Goal: Task Accomplishment & Management: Use online tool/utility

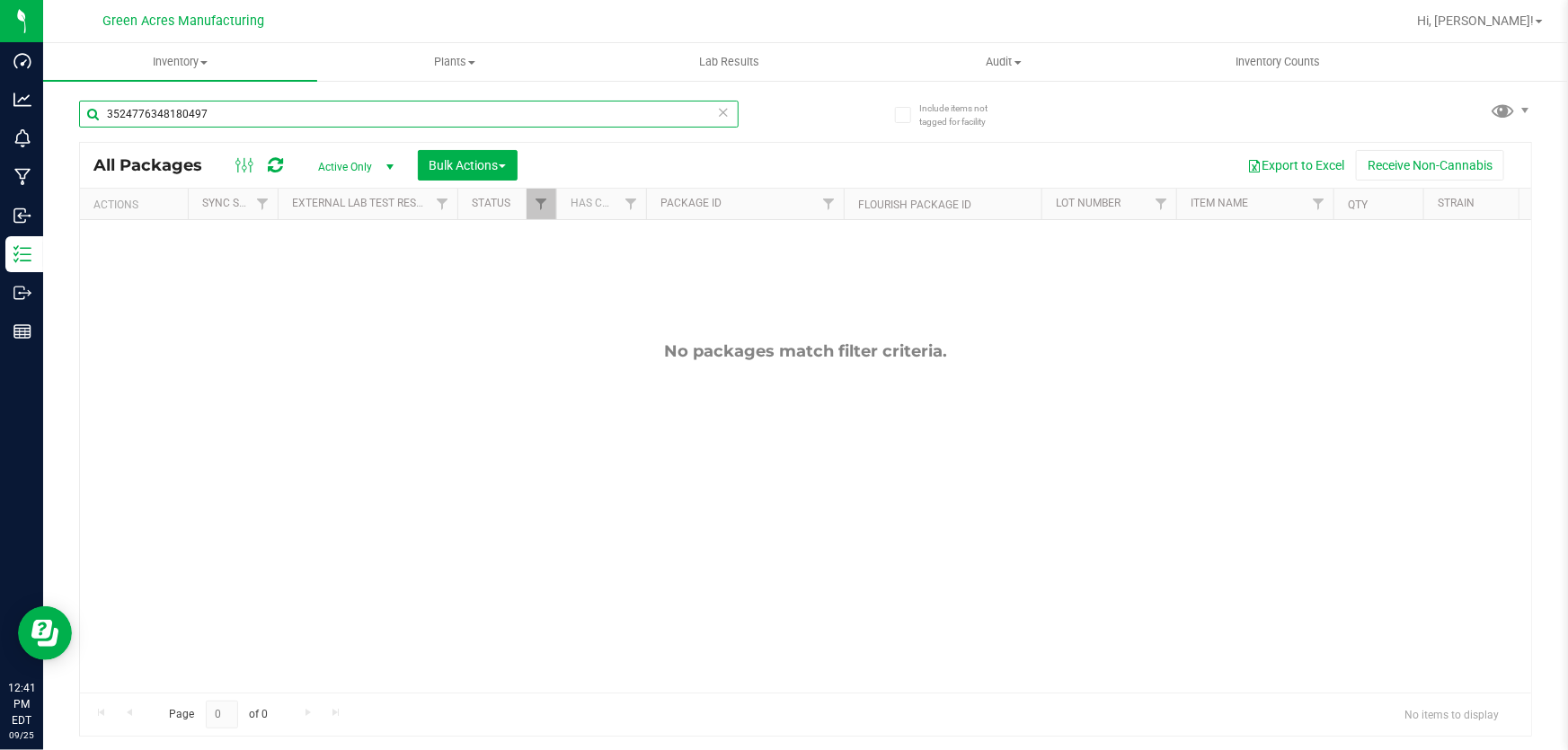
click at [230, 111] on input "3524776348180497" at bounding box center [409, 113] width 659 height 27
type input "6802754299158379"
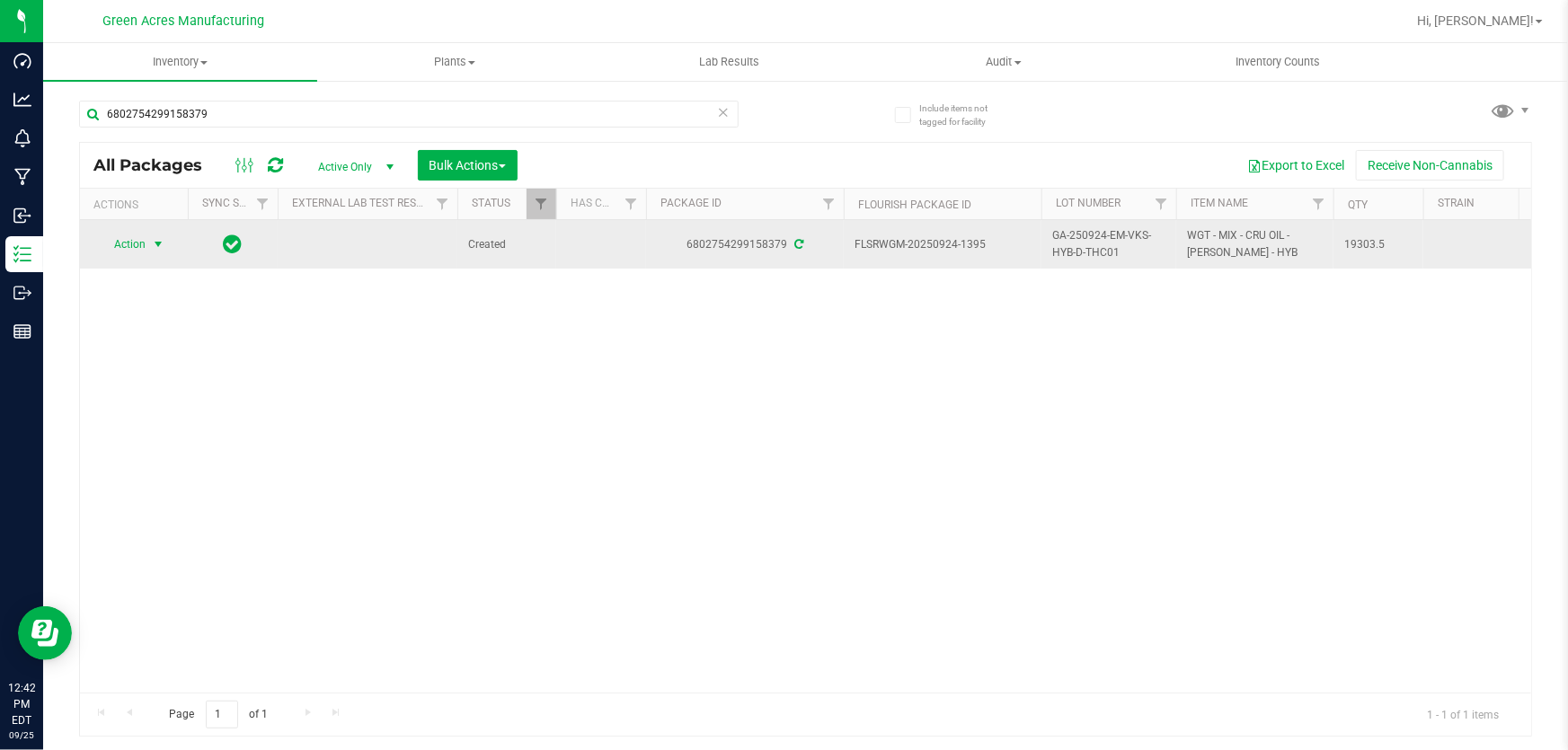
click at [166, 246] on span "select" at bounding box center [158, 244] width 22 height 25
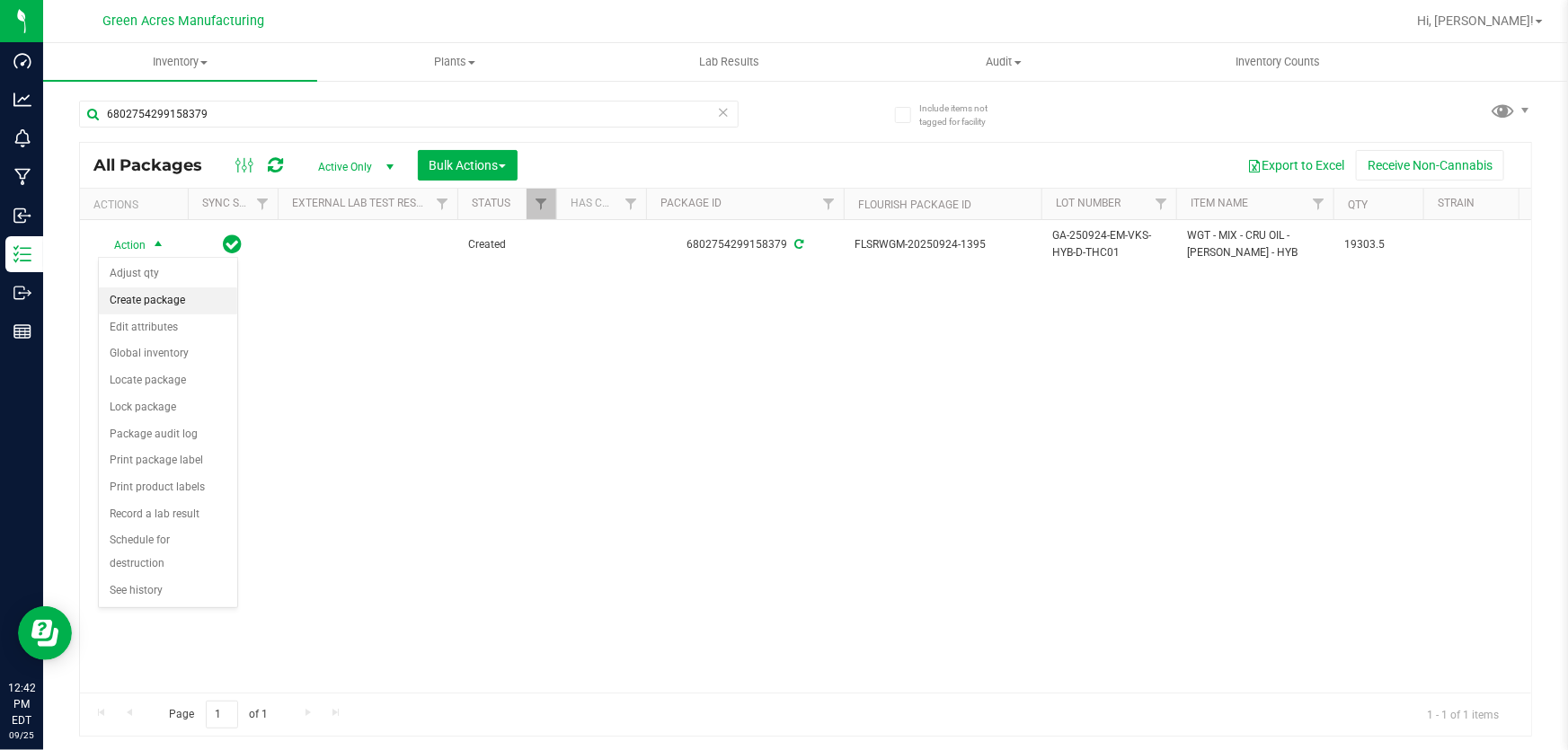
click at [177, 302] on li "Create package" at bounding box center [168, 300] width 138 height 27
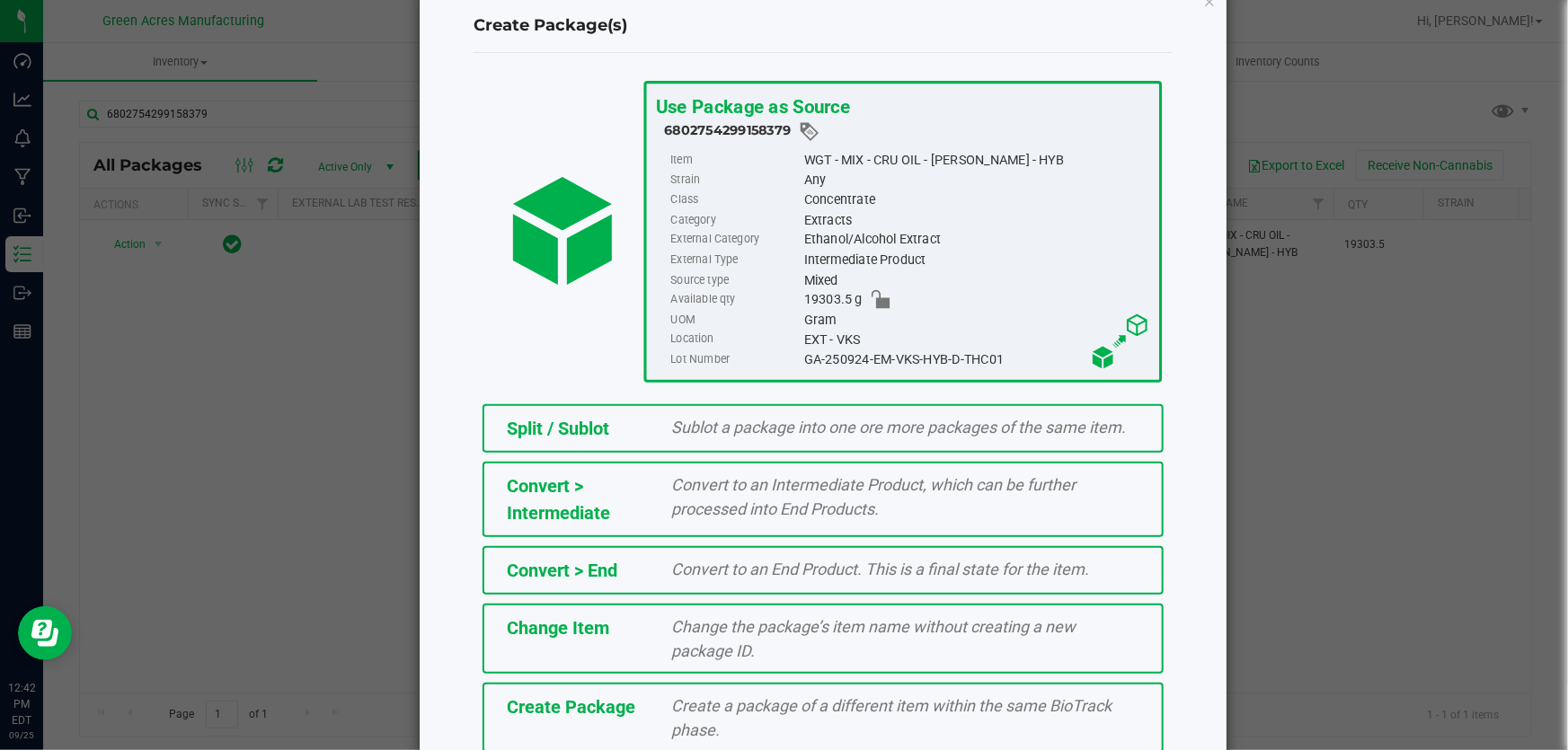
click at [627, 684] on div "Use Package as Source 6802754299158379 Item WGT - MIX - CRU OIL - [PERSON_NAME]…" at bounding box center [822, 415] width 699 height 724
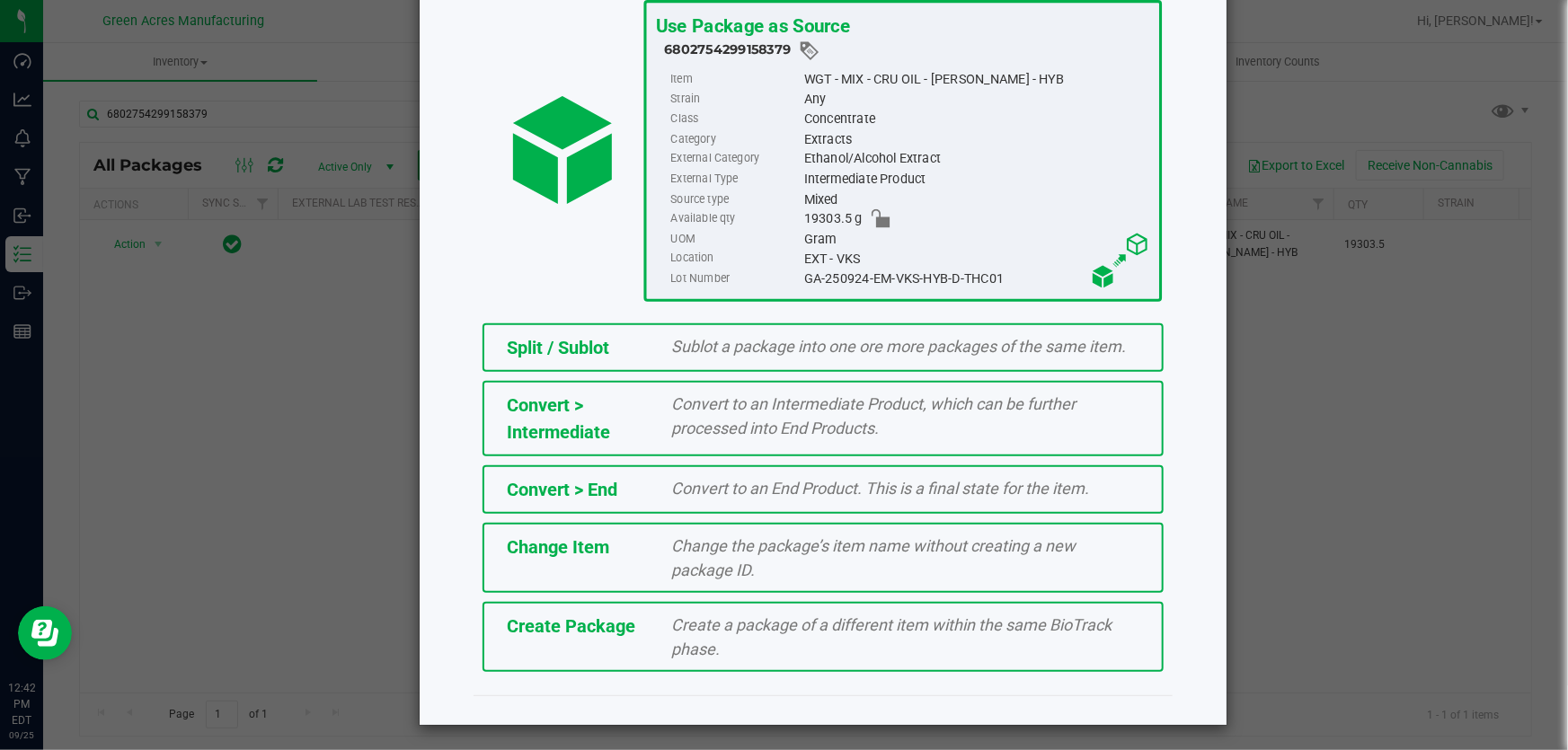
click at [608, 636] on div "Create Package" at bounding box center [576, 626] width 166 height 27
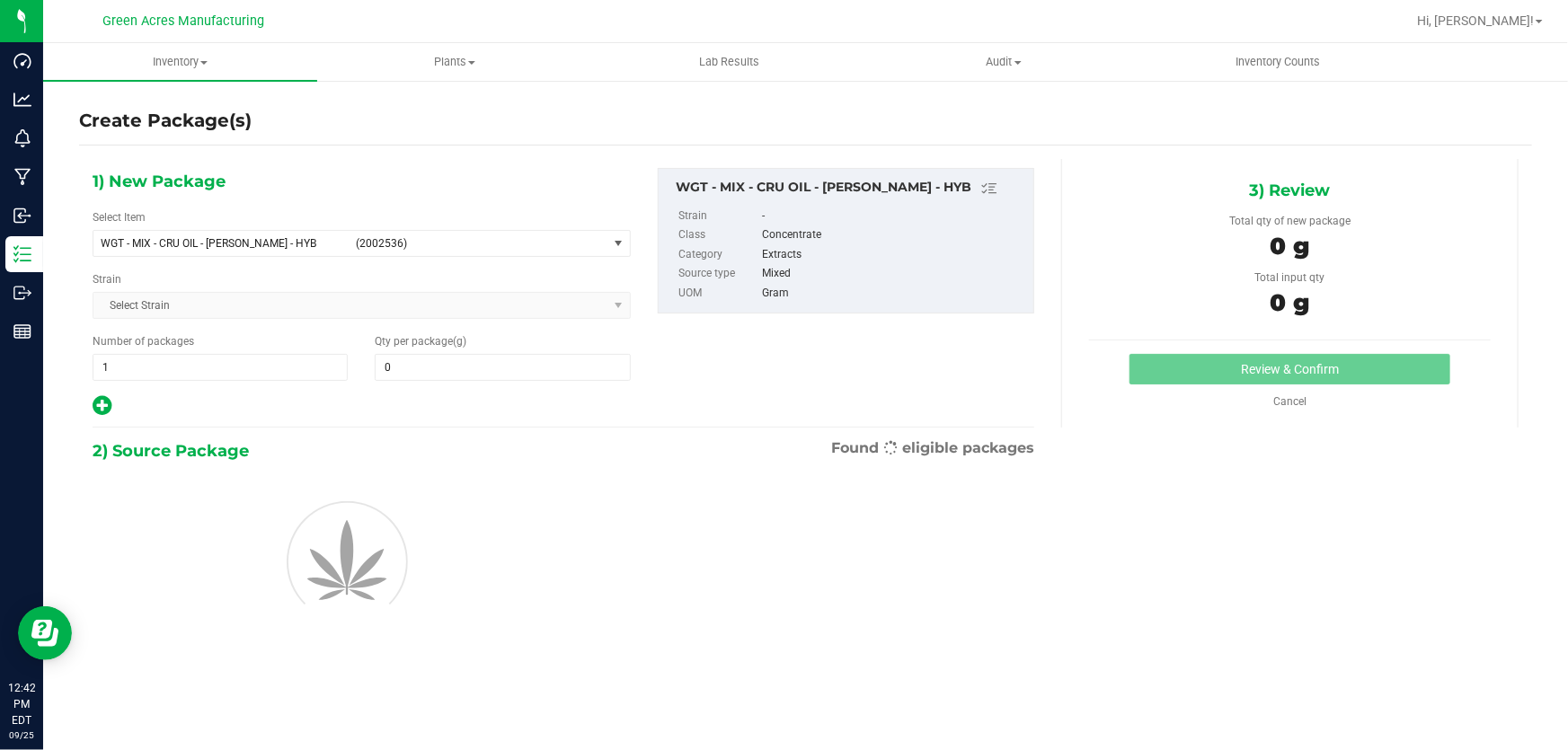
type input "0.0000"
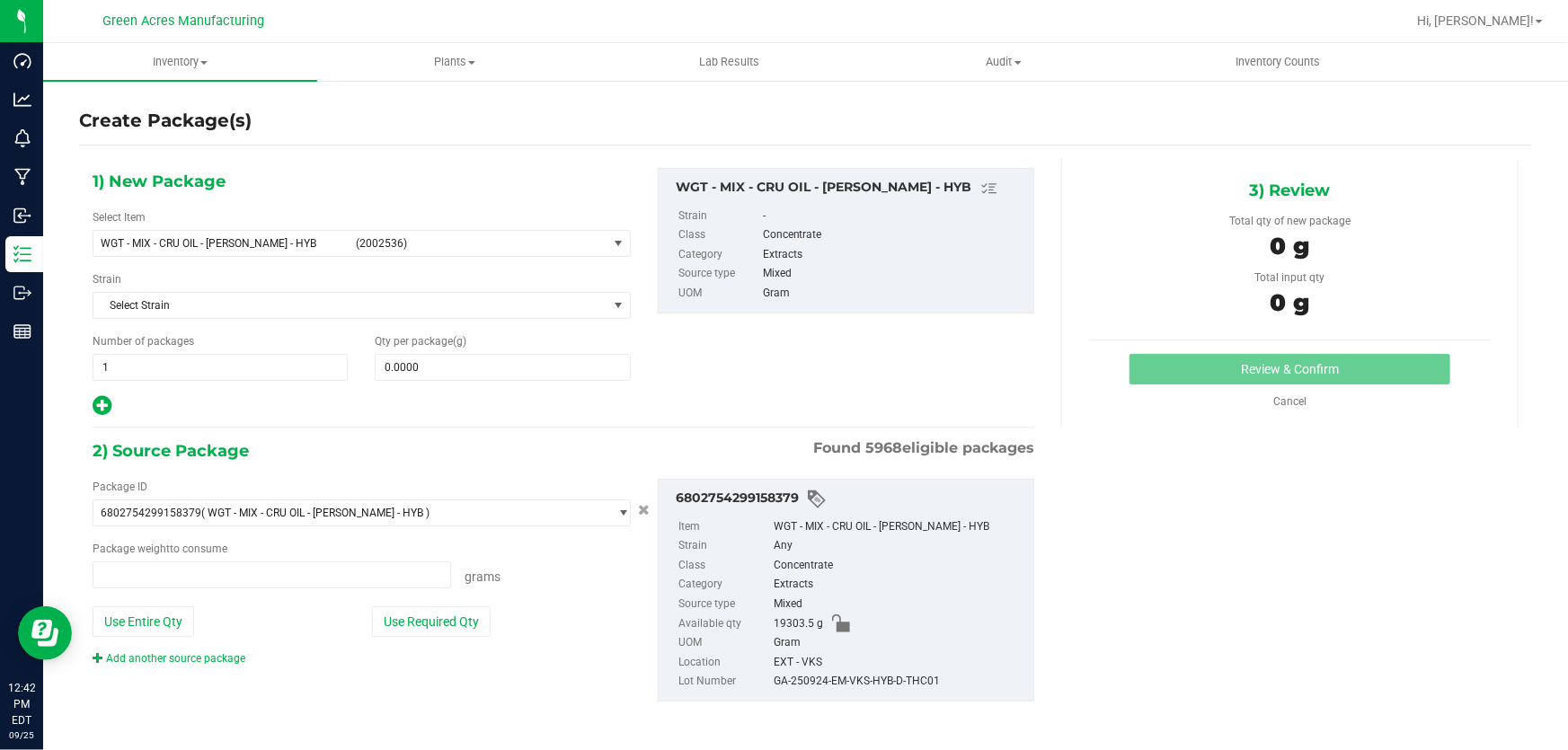
type input "0.0000 g"
click at [331, 225] on div "Select Item WGT - MIX - CRU OIL - [PERSON_NAME] - HYB (2002536) 007UP - Flower …" at bounding box center [362, 233] width 539 height 48
click at [323, 231] on span "WGT - MIX - CRU OIL - [PERSON_NAME] - HYB (2002536)" at bounding box center [350, 243] width 514 height 25
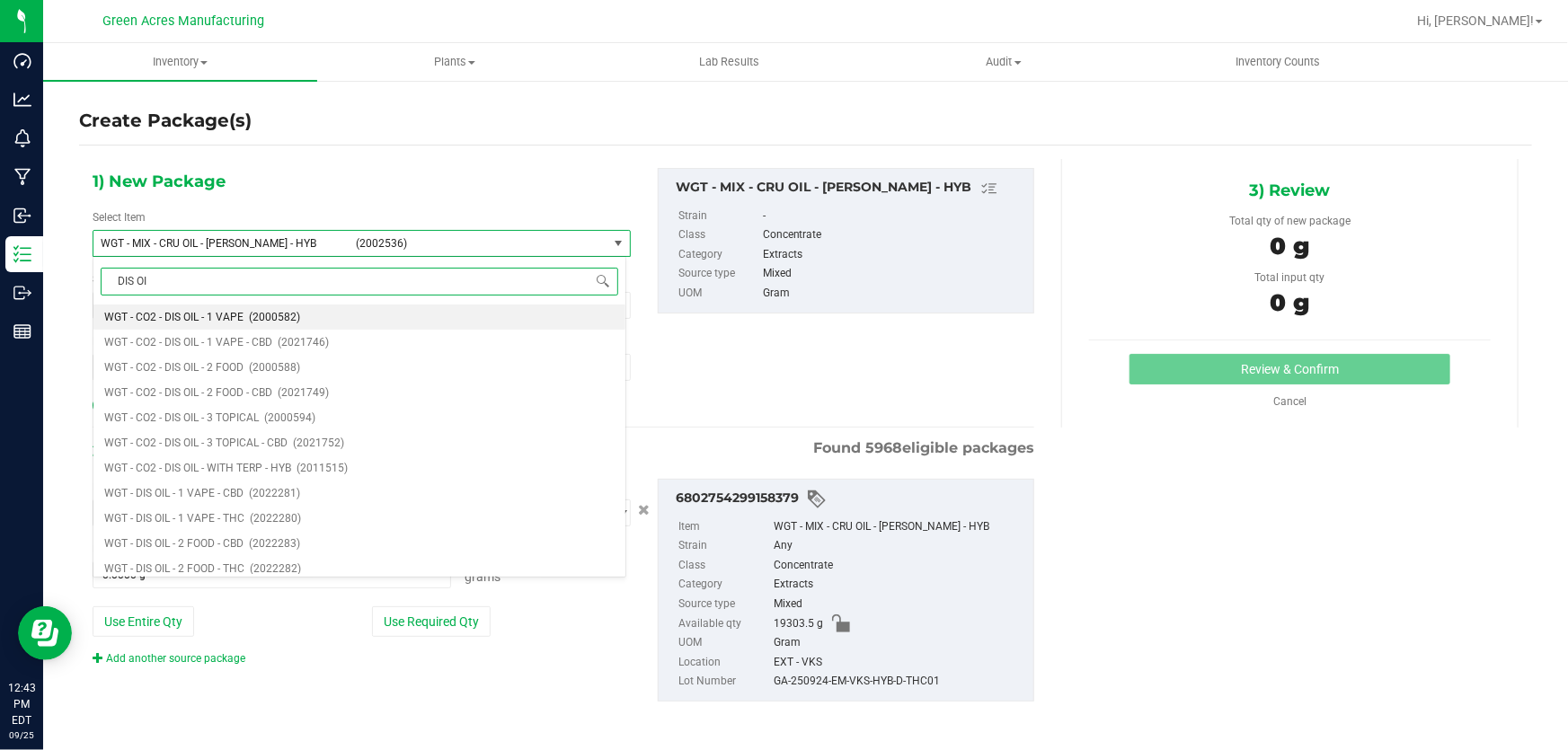
type input "DIS OIL"
click at [213, 515] on span "WGT - DIS OIL - 1 VAPE - THC" at bounding box center [174, 518] width 140 height 13
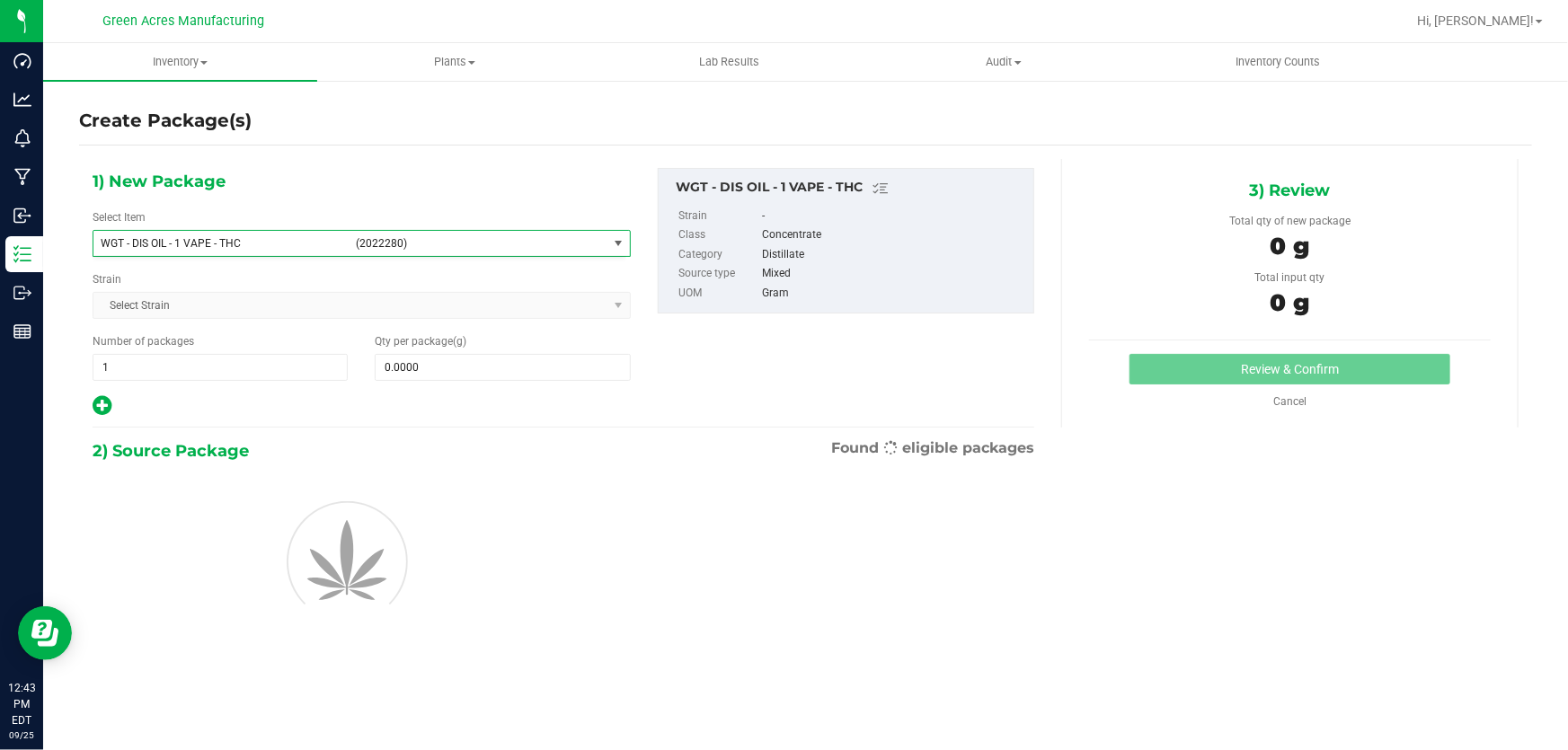
type input "0.0000"
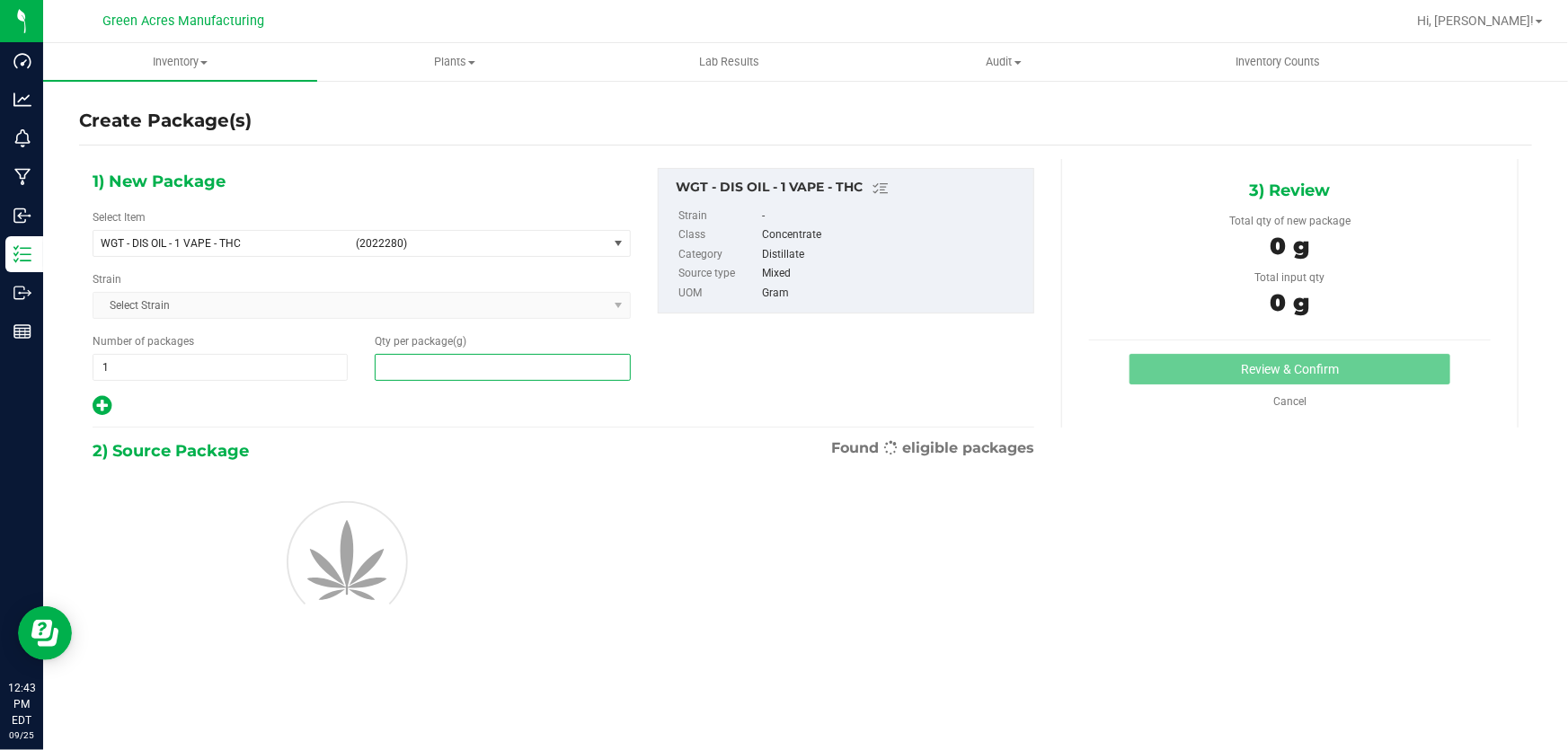
click at [448, 368] on span at bounding box center [502, 367] width 255 height 27
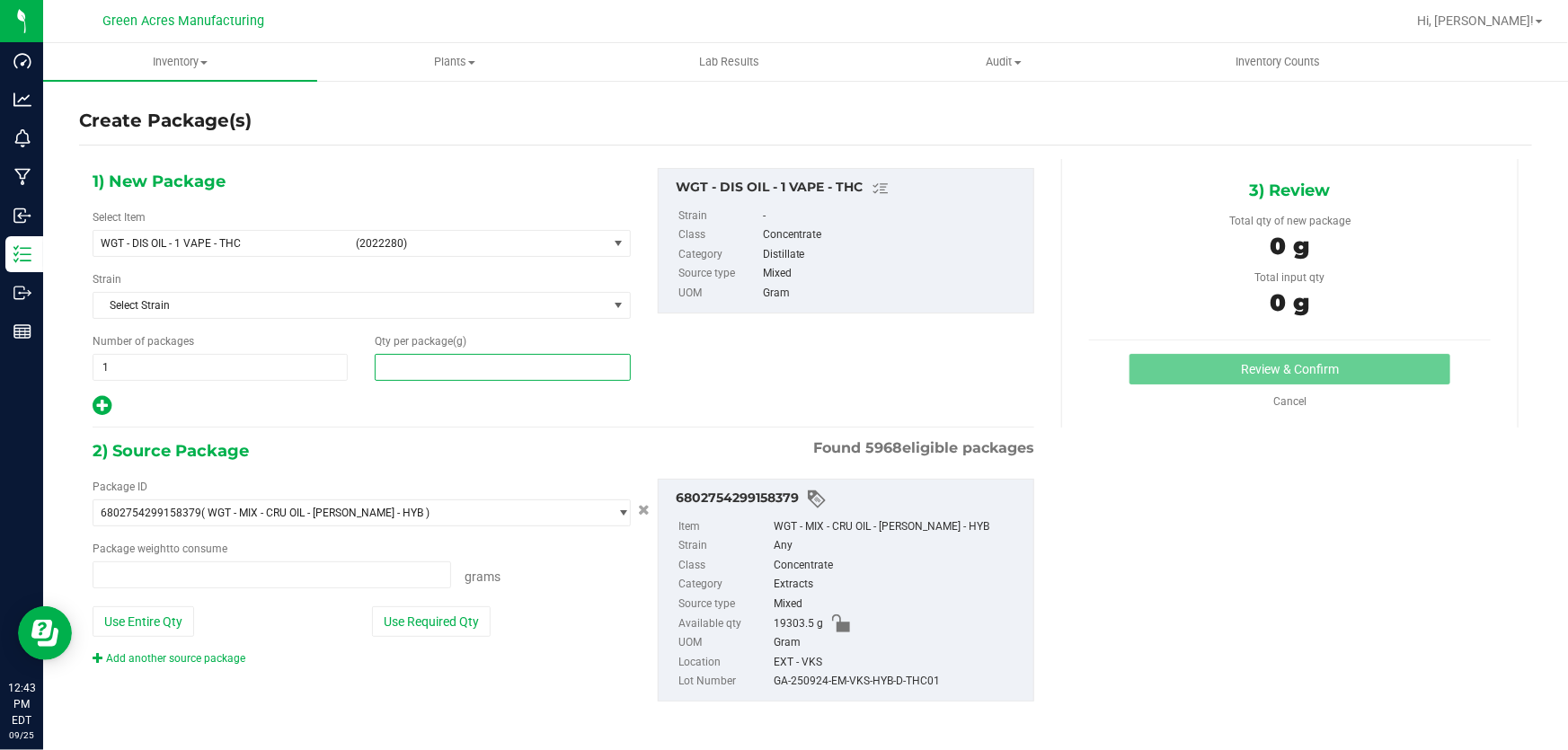
type input "0.0000 g"
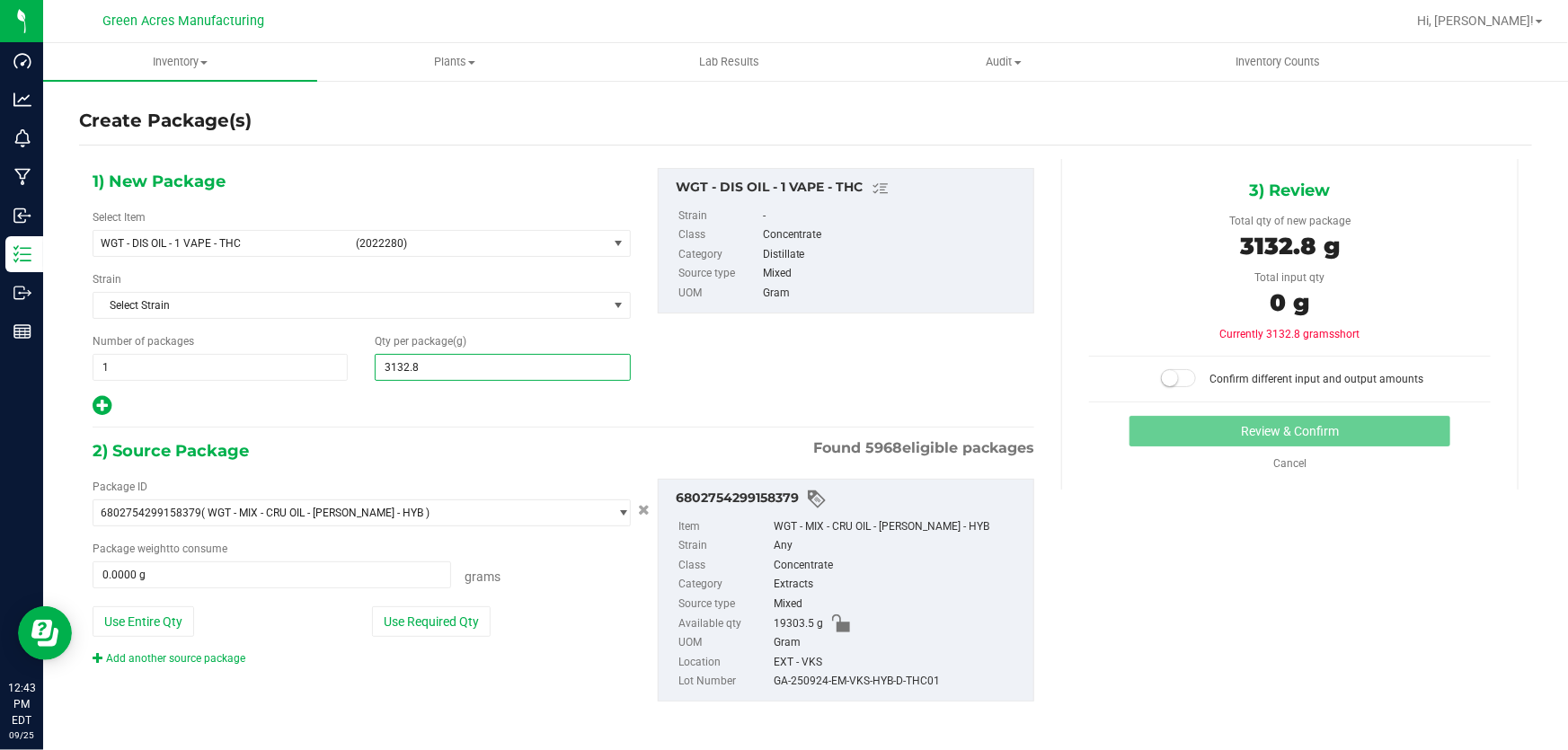
type input "3132.80"
type input "3,132.8000"
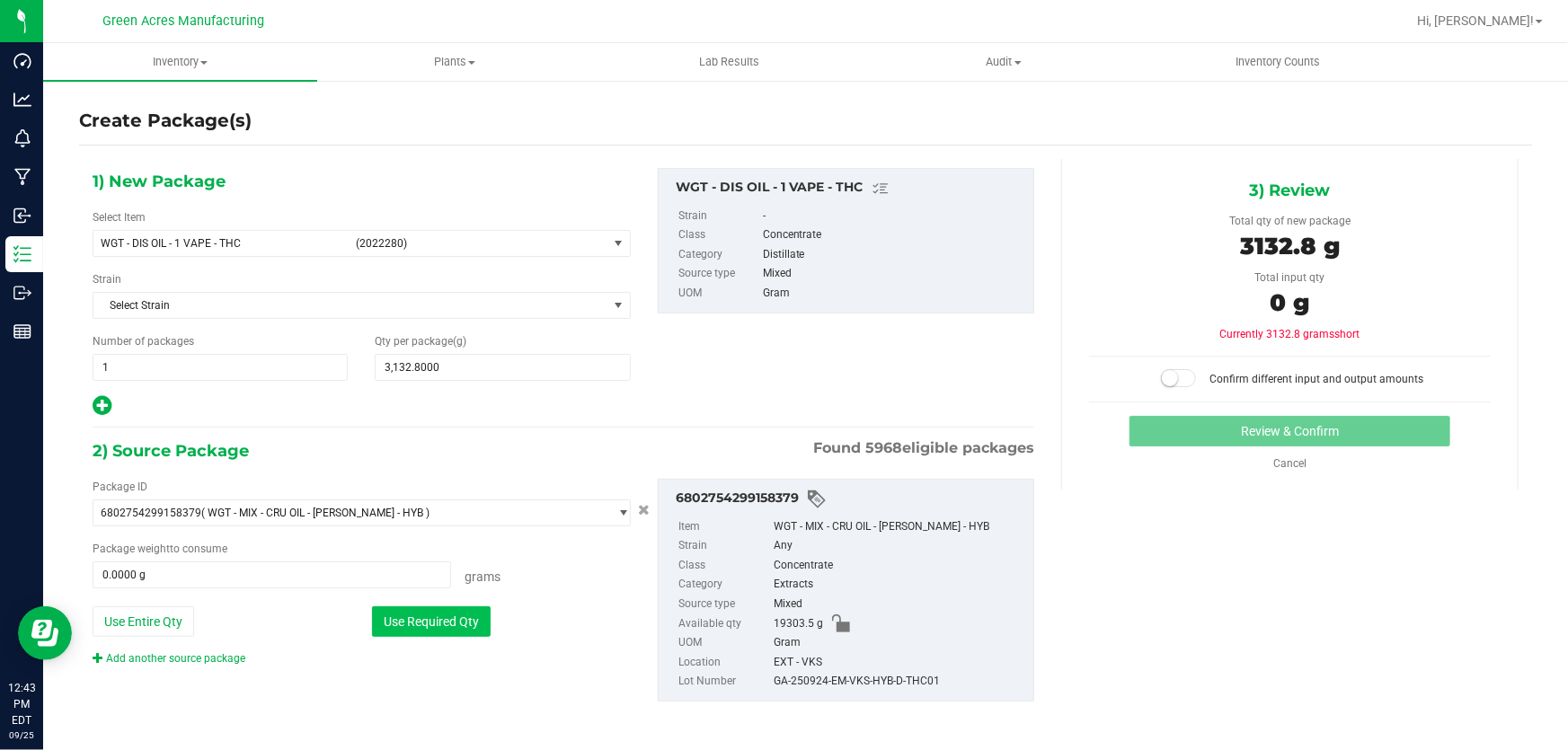
click at [430, 624] on button "Use Required Qty" at bounding box center [431, 621] width 119 height 30
type input "3132.8000 g"
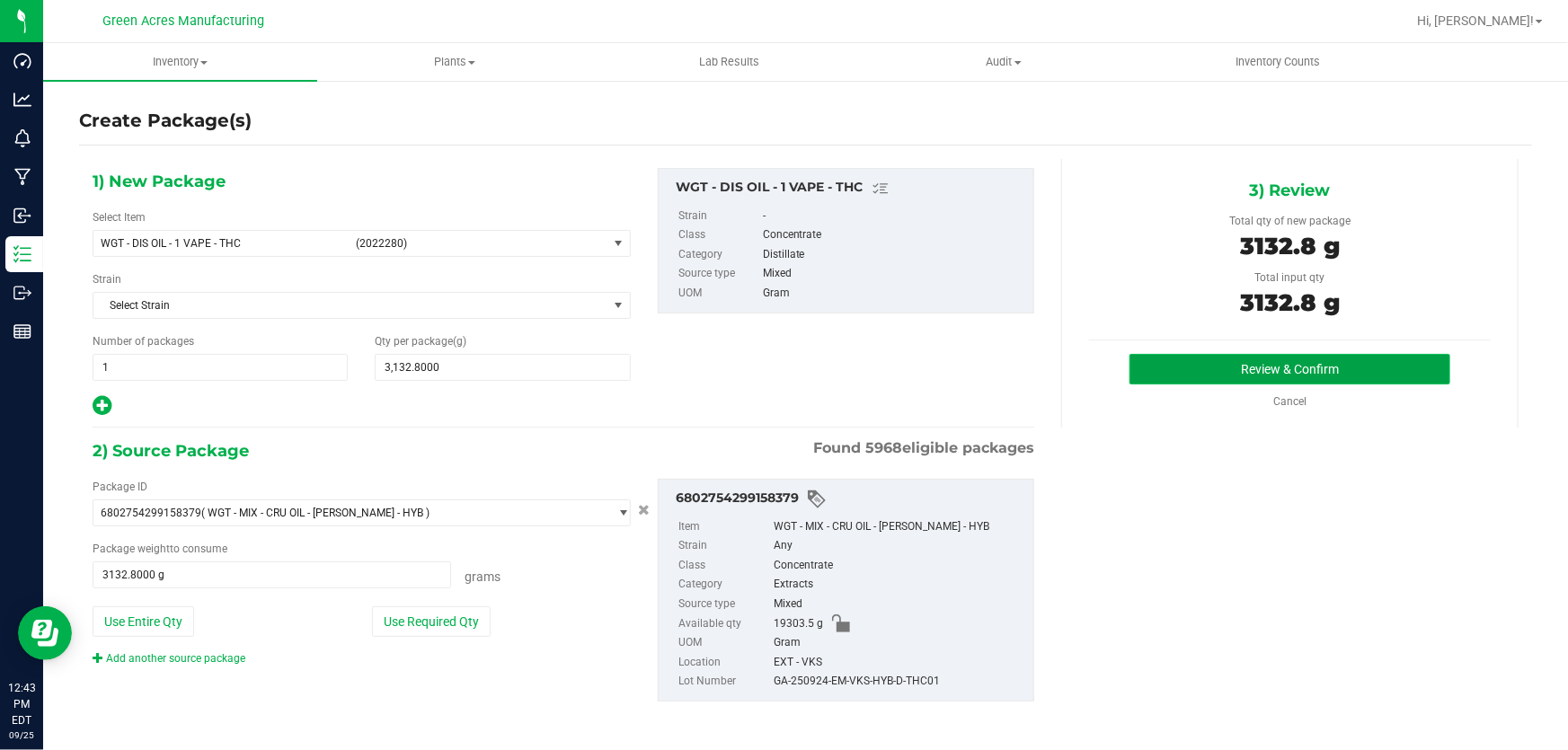
click at [1214, 374] on button "Review & Confirm" at bounding box center [1290, 369] width 321 height 30
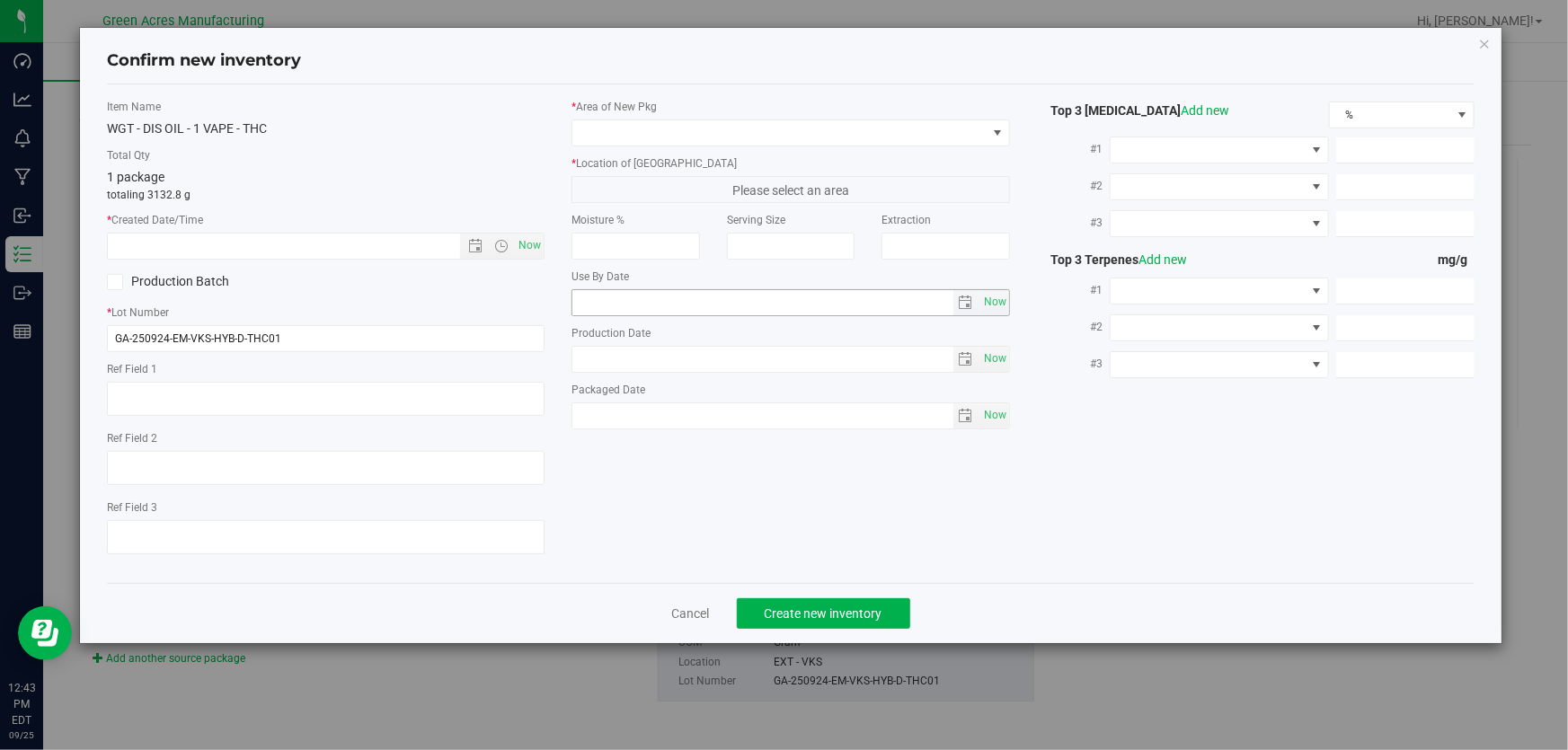
type textarea "[PERSON_NAME]"
click at [535, 248] on span "Now" at bounding box center [529, 246] width 30 height 26
type input "[DATE] 12:43 PM"
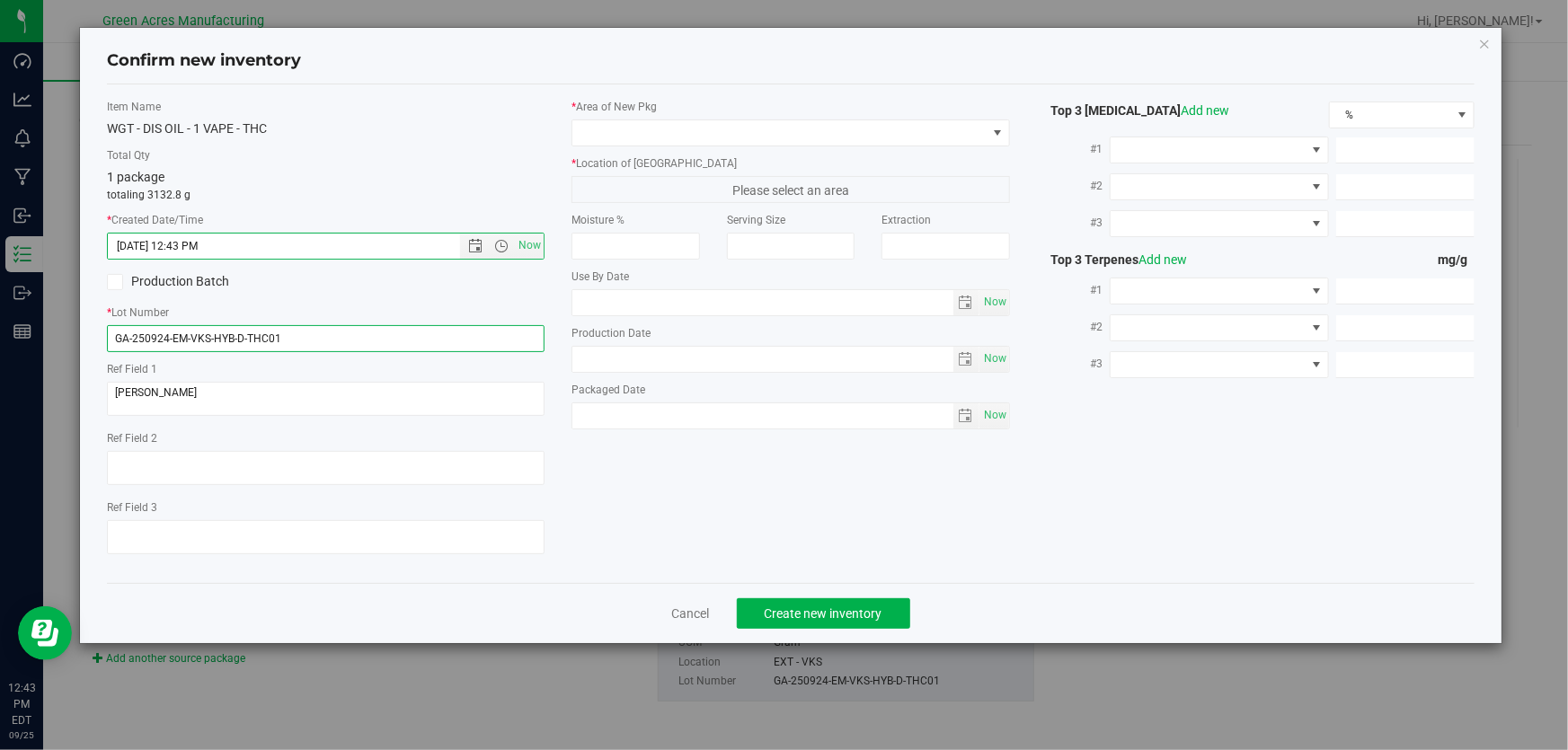
click at [467, 336] on input "GA-250924-EM-VKS-HYB-D-THC01" at bounding box center [325, 338] width 437 height 27
type input "GA-250924-EM-VKS-HYB-D-THC01-D1D"
click at [666, 145] on div "* Area of [GEOGRAPHIC_DATA] * Location of [GEOGRAPHIC_DATA] Please select an ar…" at bounding box center [790, 268] width 465 height 340
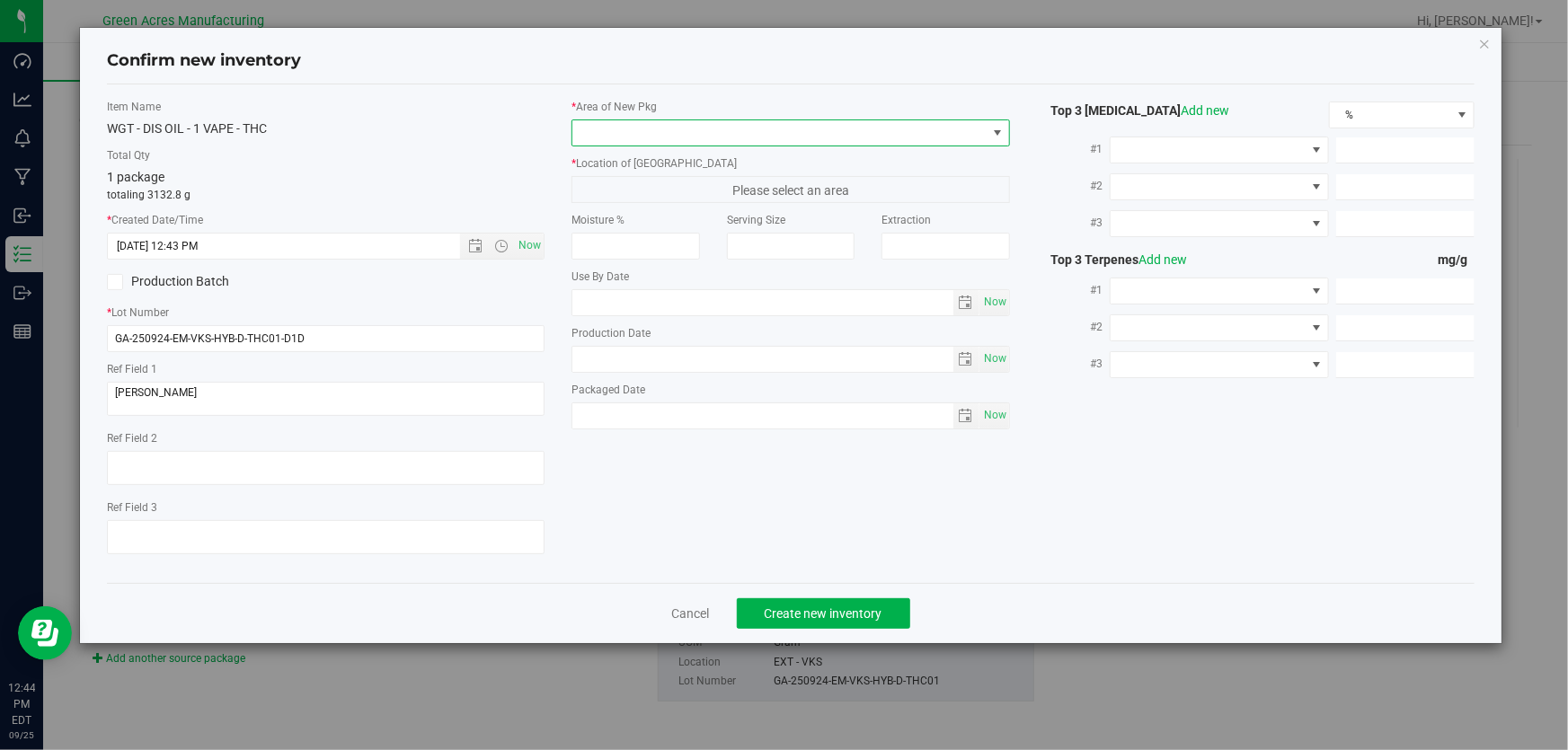
click at [680, 136] on span at bounding box center [779, 133] width 413 height 25
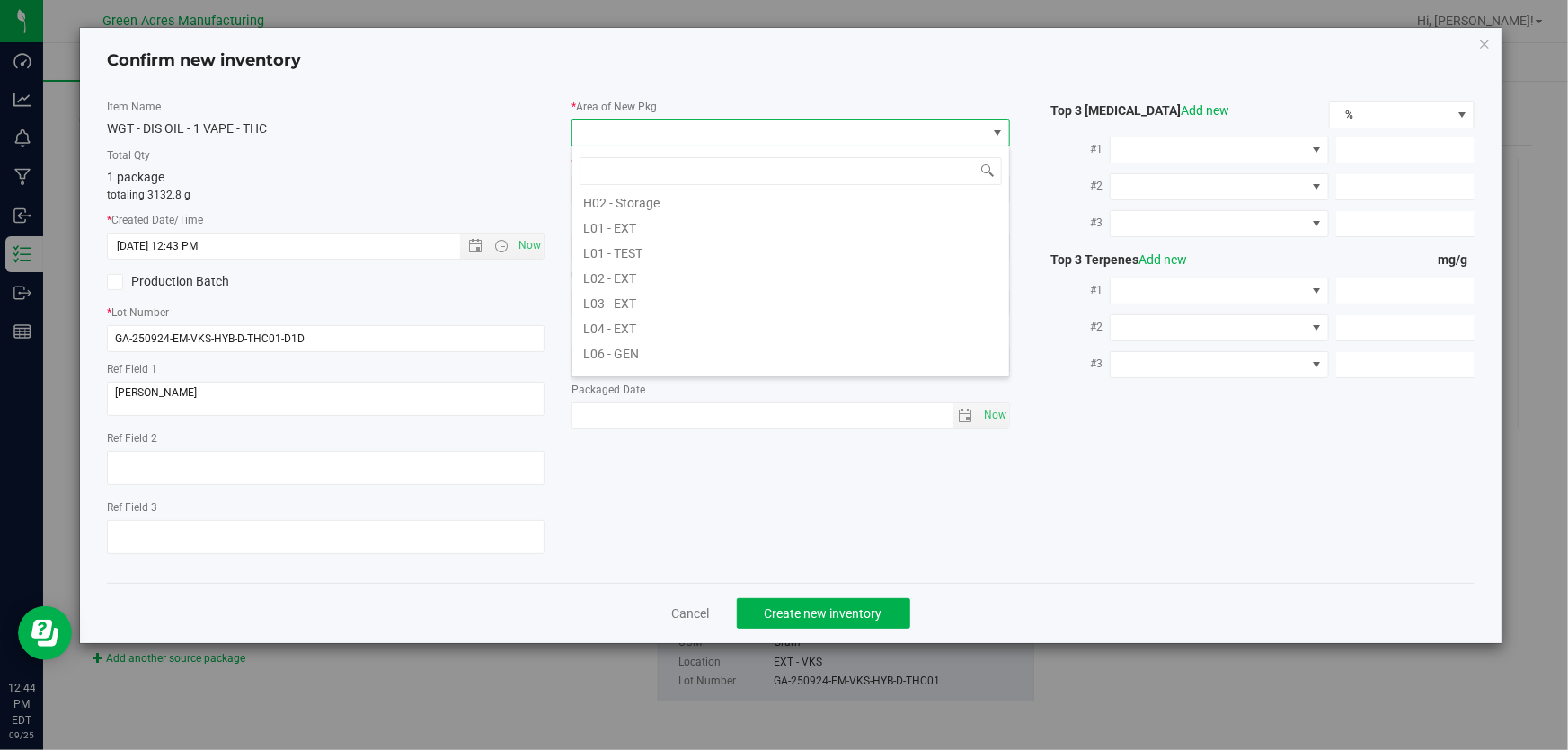
scroll to position [326, 0]
click at [726, 280] on li "L03 - EXT" at bounding box center [791, 283] width 436 height 25
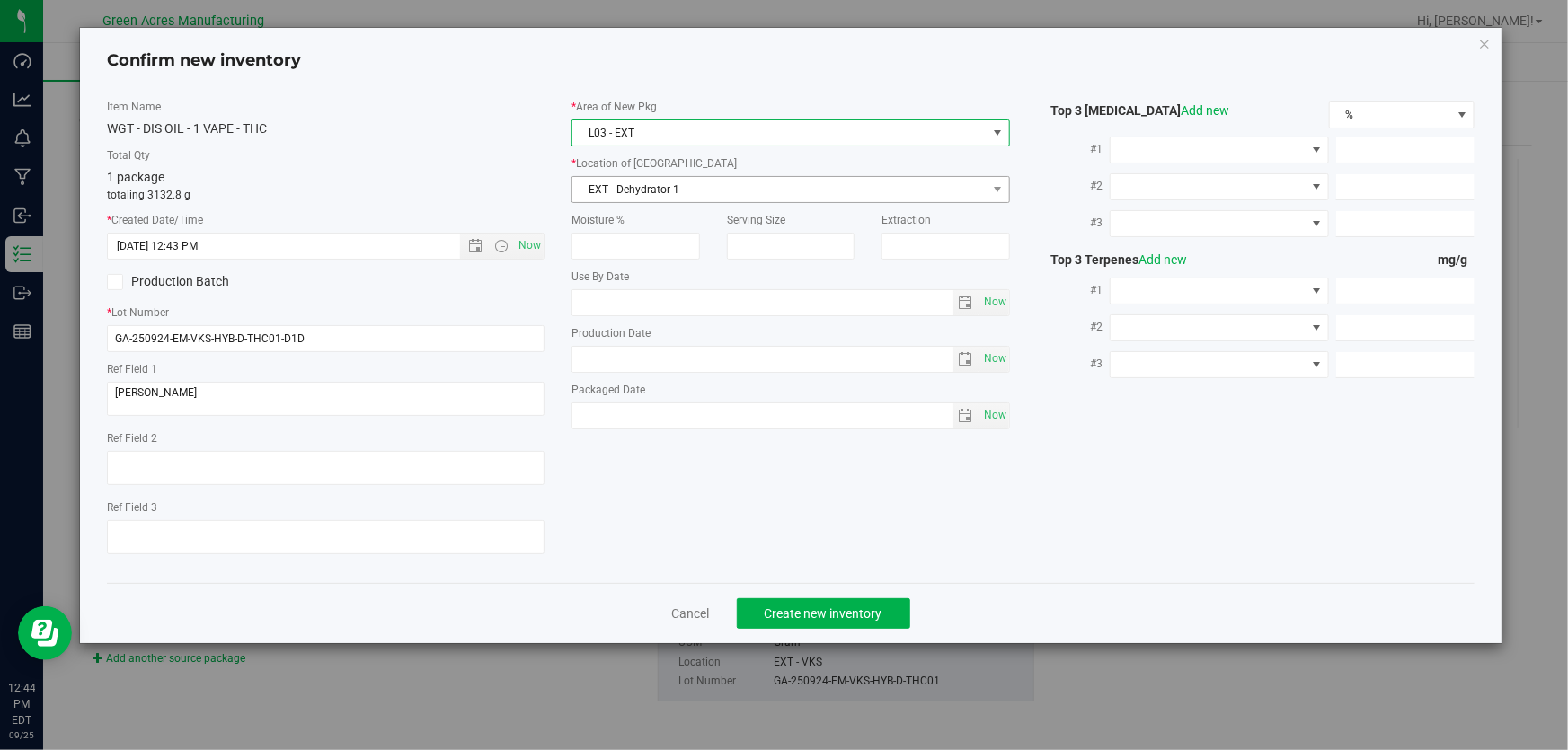
click at [684, 190] on span "EXT - Dehydrator 1" at bounding box center [779, 189] width 413 height 25
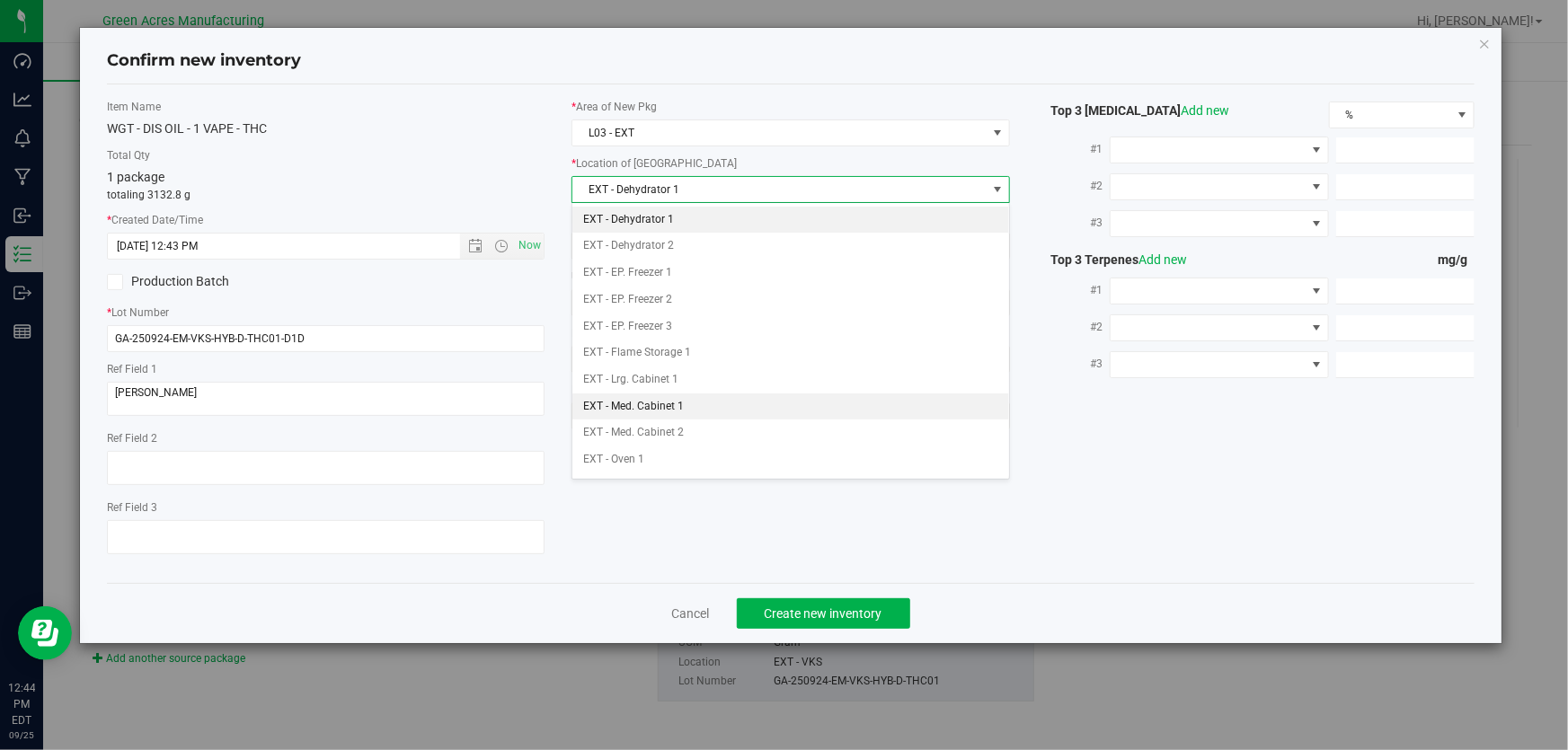
click at [767, 411] on li "EXT - Med. Cabinet 1" at bounding box center [791, 406] width 436 height 27
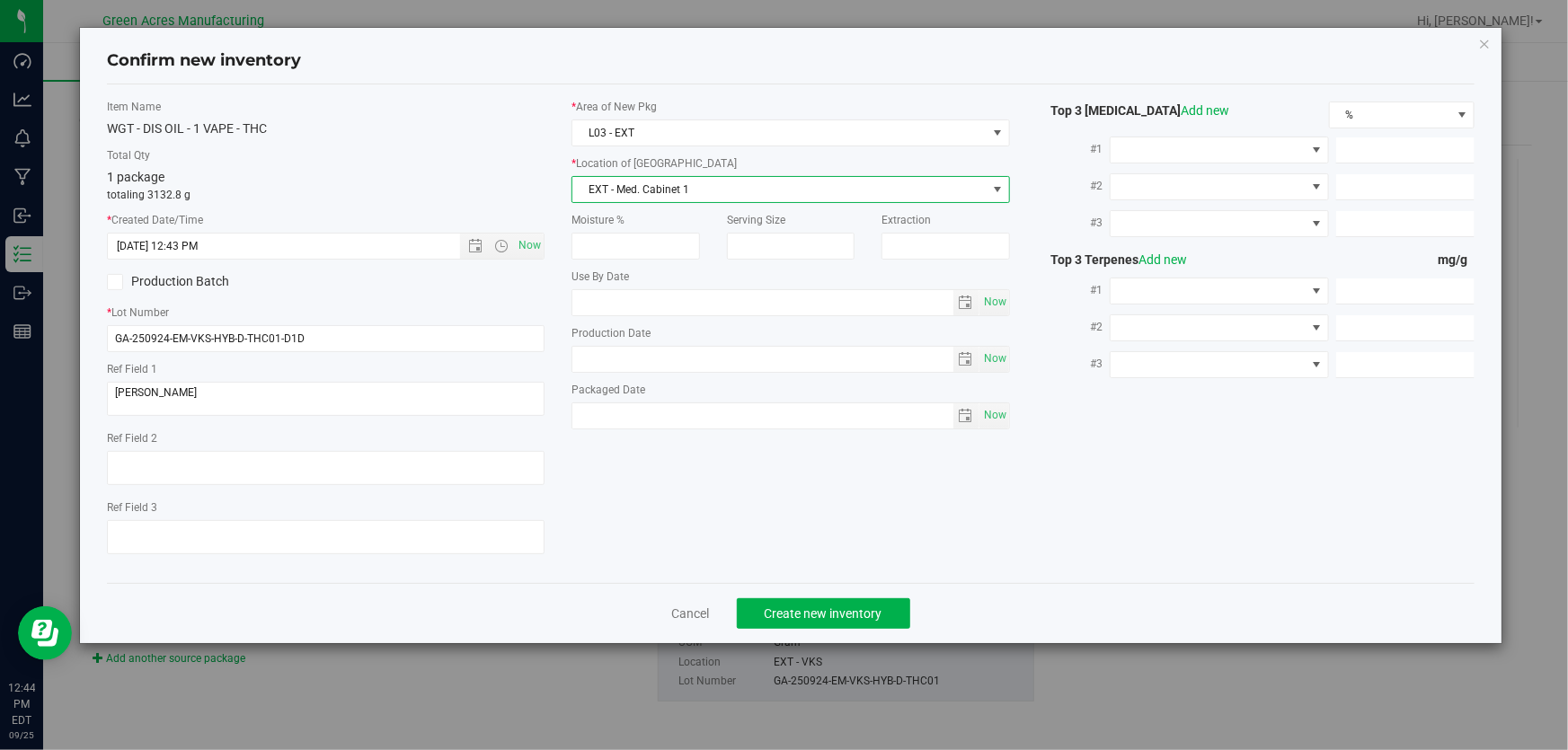
click at [759, 189] on span "EXT - Med. Cabinet 1" at bounding box center [779, 189] width 413 height 25
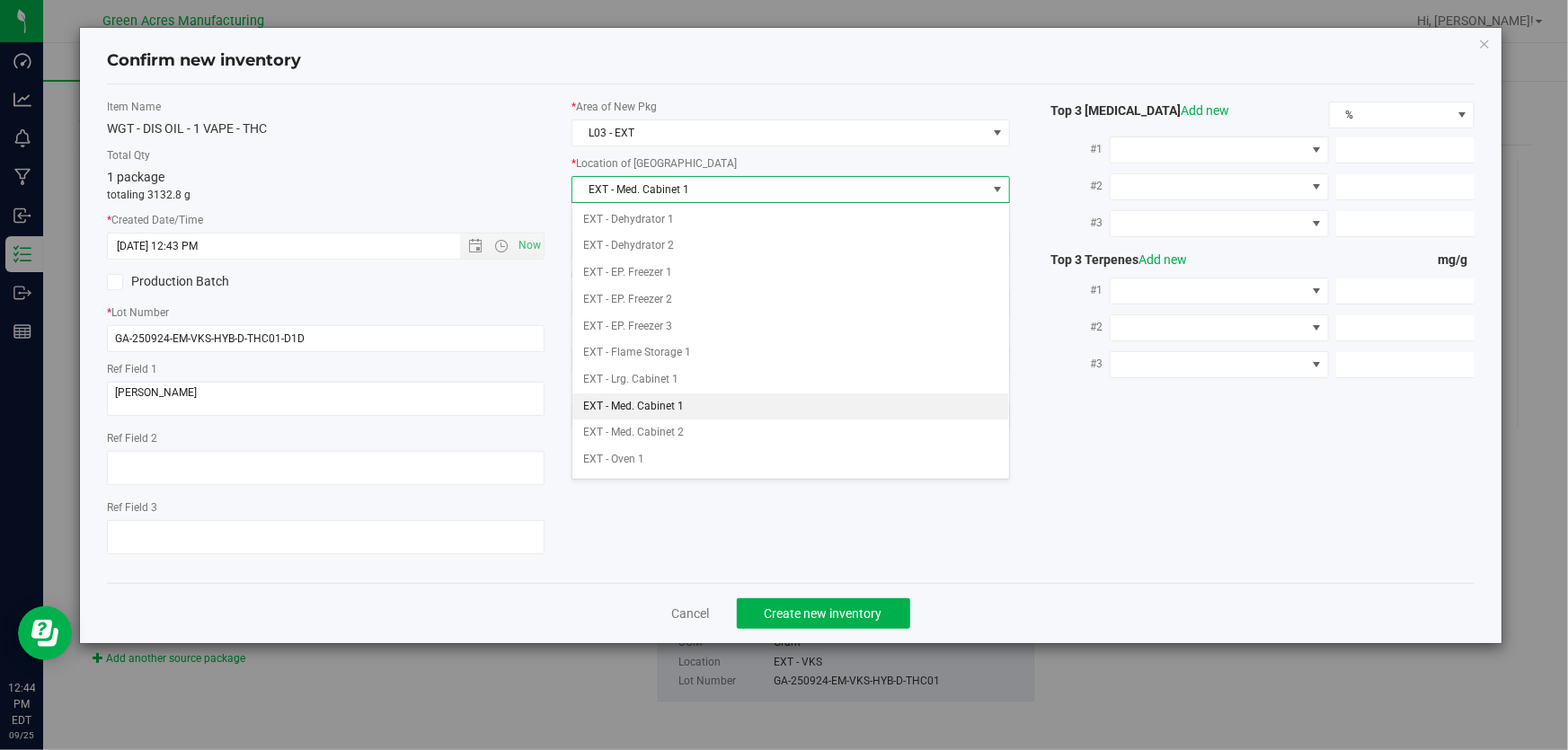
click at [729, 394] on li "EXT - Med. Cabinet 1" at bounding box center [791, 406] width 436 height 27
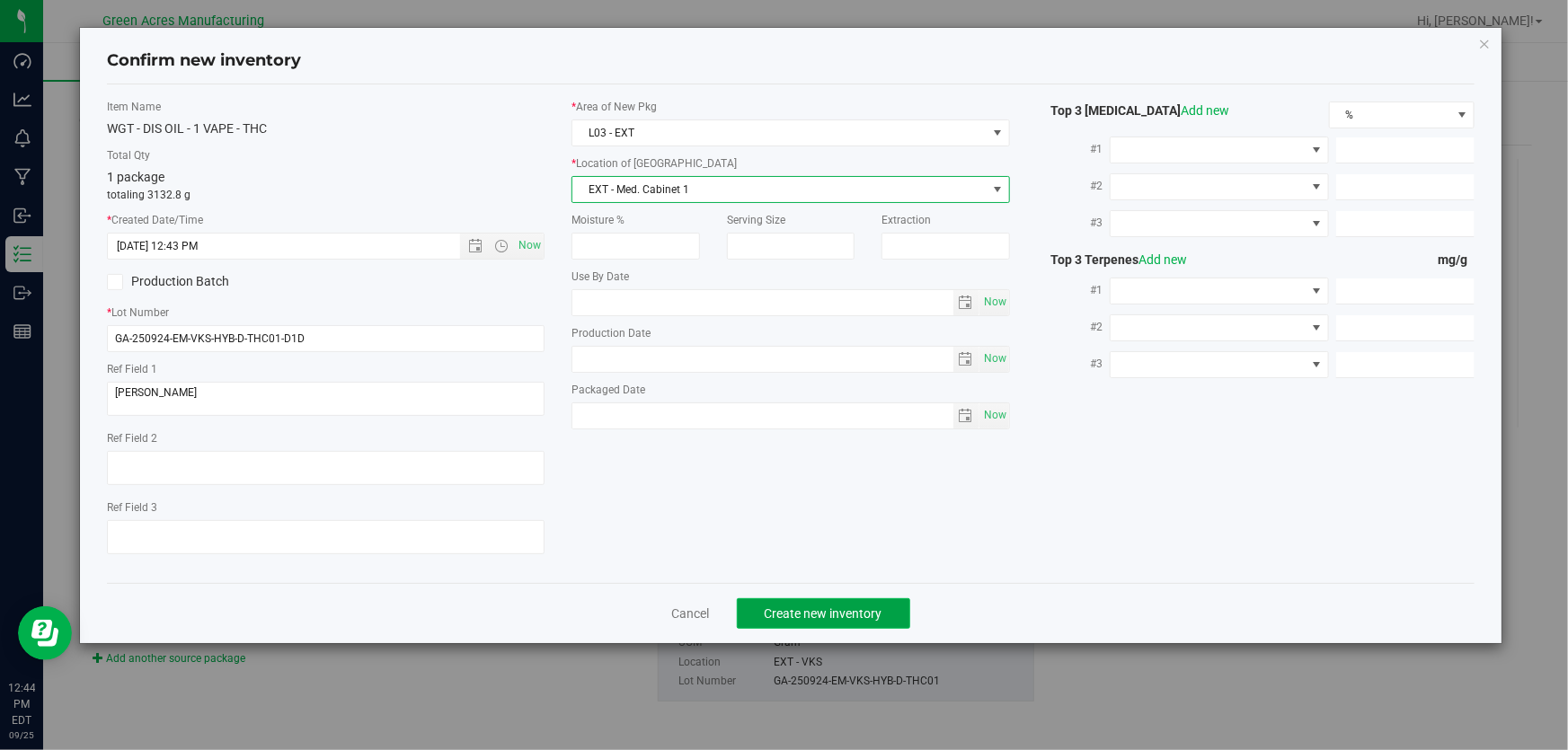
click at [826, 622] on button "Create new inventory" at bounding box center [823, 613] width 173 height 30
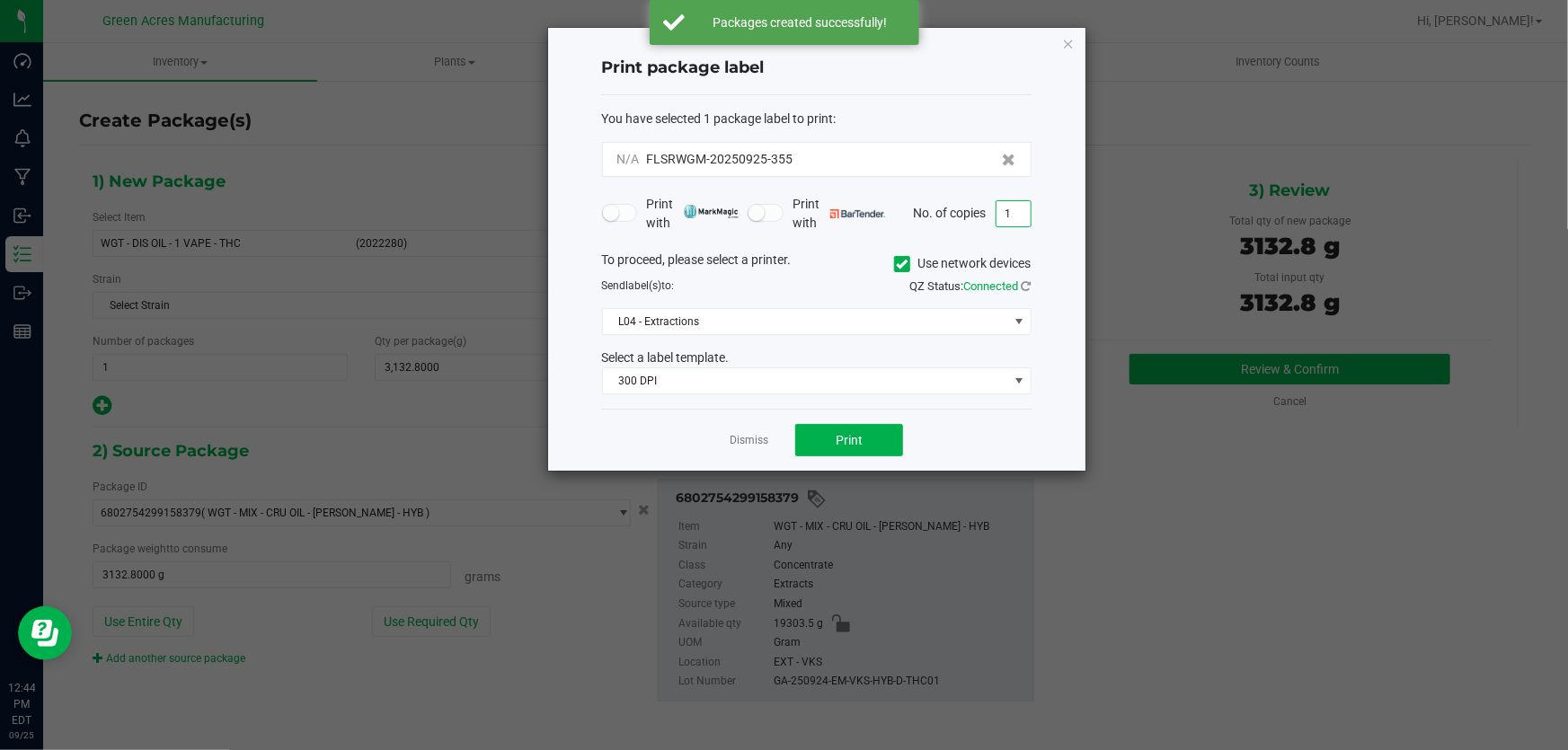
click at [1027, 206] on input "1" at bounding box center [1013, 213] width 34 height 25
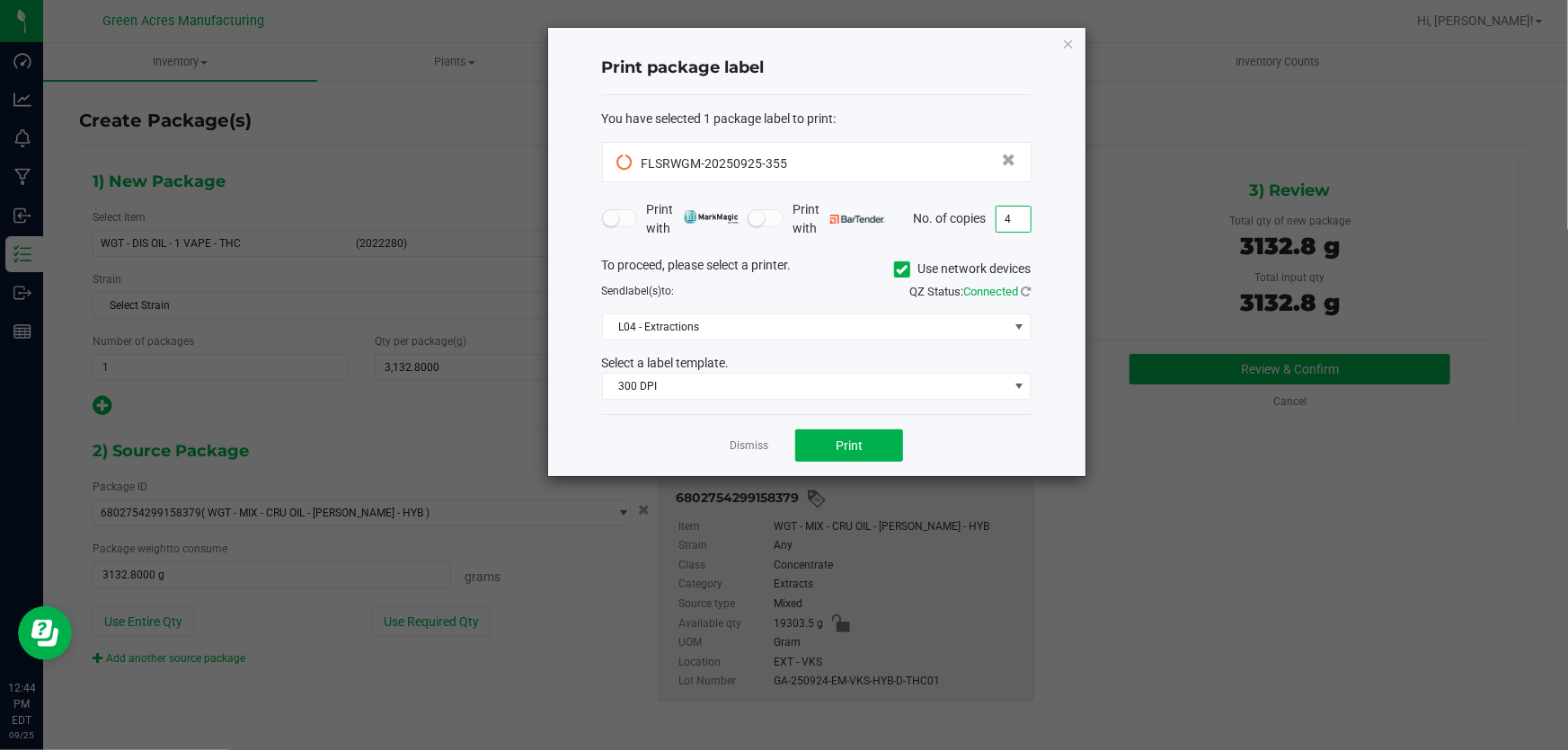
type input "4"
click at [874, 448] on button "Print" at bounding box center [849, 444] width 108 height 32
